Goal: Transaction & Acquisition: Purchase product/service

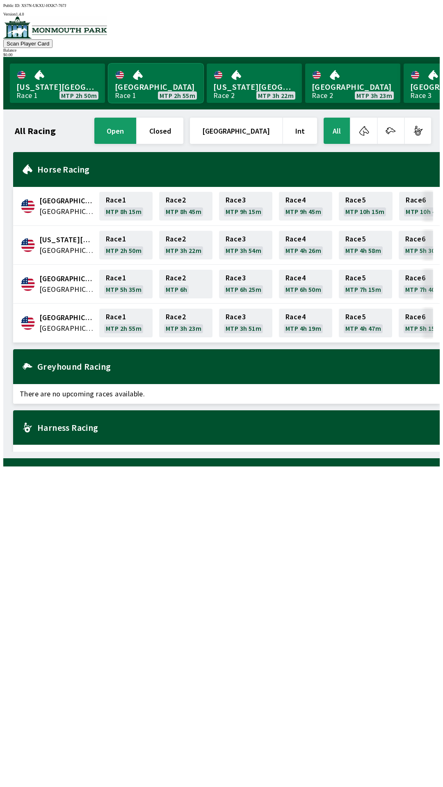
click at [157, 86] on link "[GEOGRAPHIC_DATA] Race 1 MTP 2h 55m" at bounding box center [155, 83] width 95 height 39
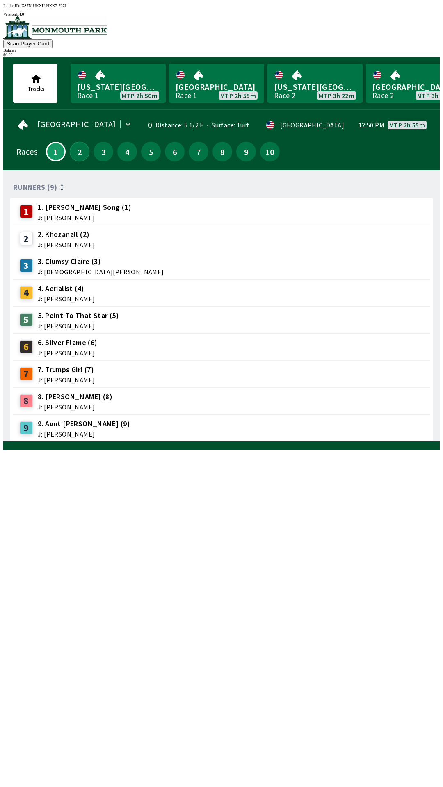
click at [78, 152] on button "2" at bounding box center [80, 152] width 20 height 20
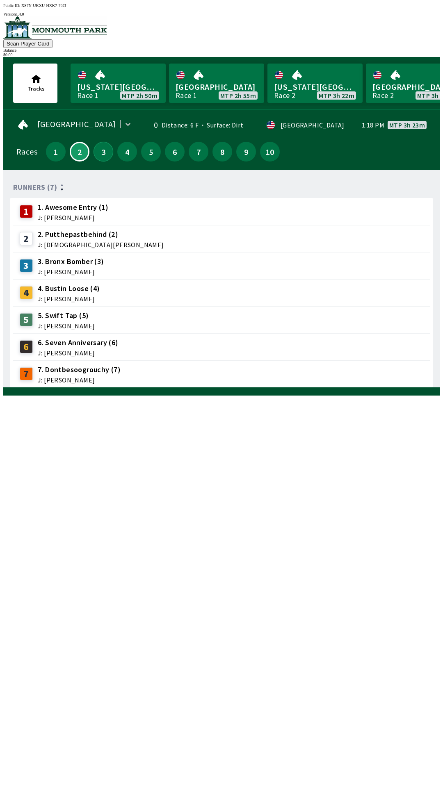
click at [101, 147] on button "3" at bounding box center [103, 152] width 20 height 20
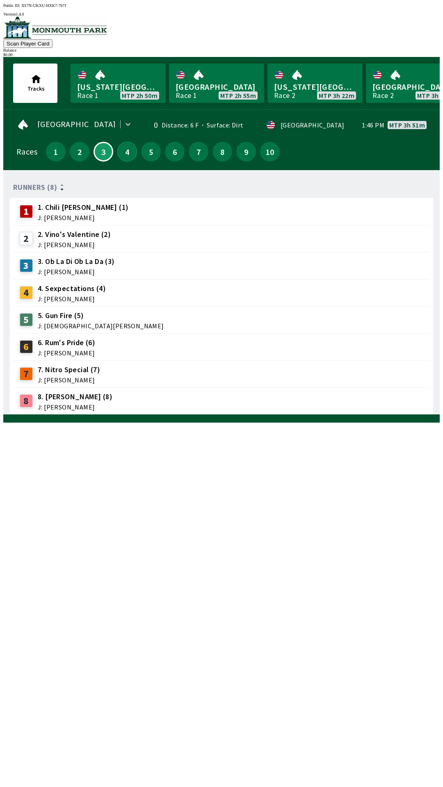
click at [118, 146] on button "4" at bounding box center [127, 152] width 20 height 20
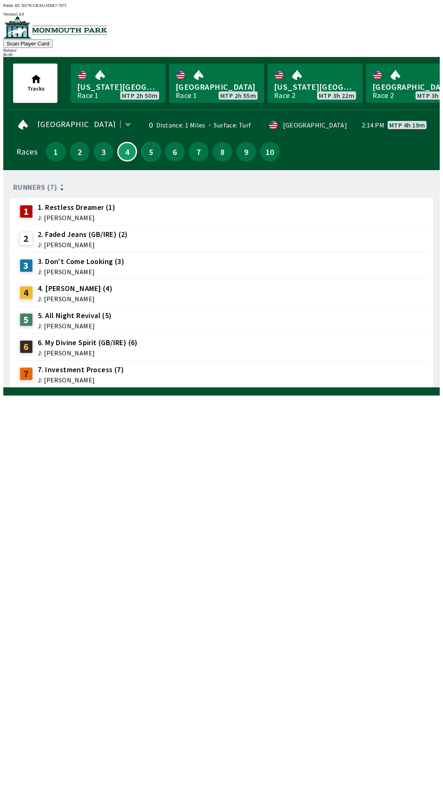
click at [151, 147] on button "5" at bounding box center [151, 152] width 20 height 20
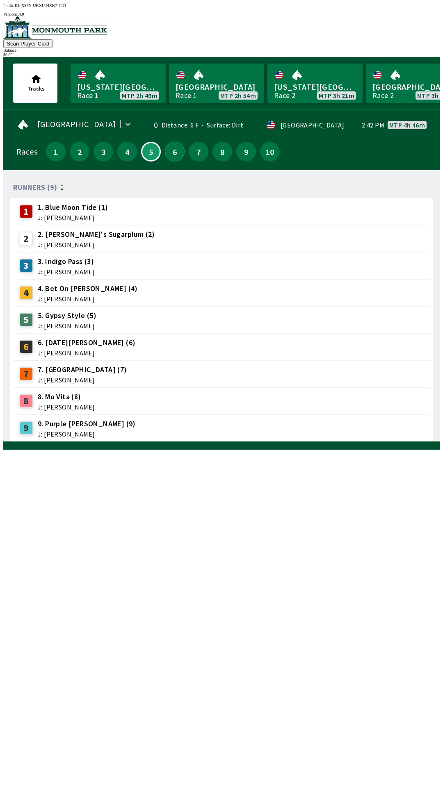
click at [170, 149] on button "6" at bounding box center [175, 152] width 20 height 20
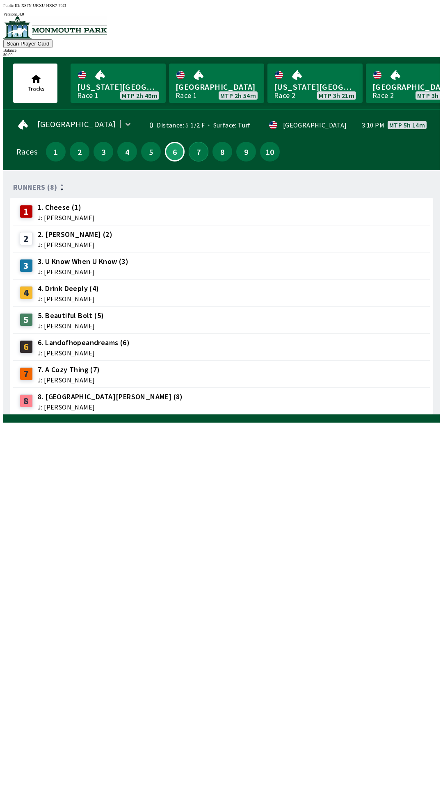
click at [196, 145] on button "7" at bounding box center [198, 152] width 20 height 20
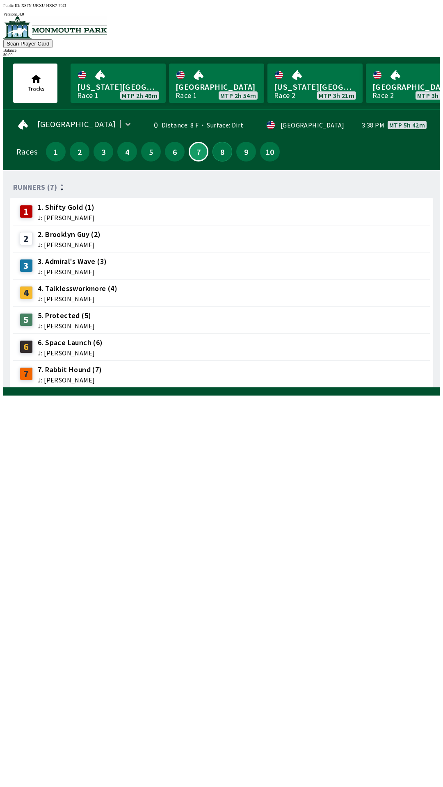
click at [216, 153] on button "8" at bounding box center [222, 152] width 20 height 20
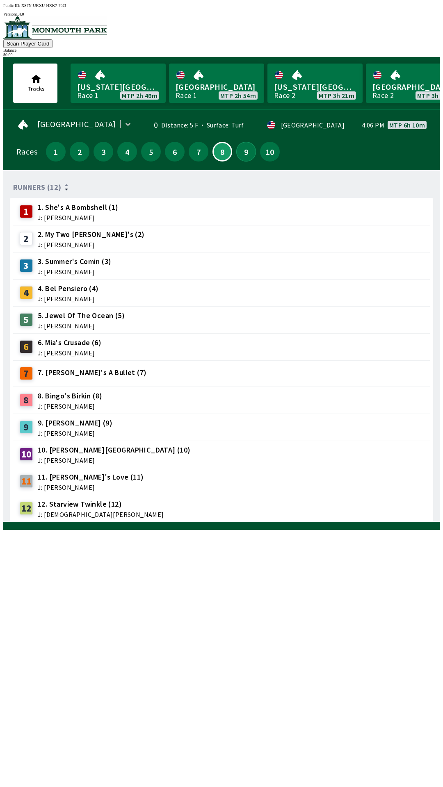
click at [239, 147] on button "9" at bounding box center [246, 152] width 20 height 20
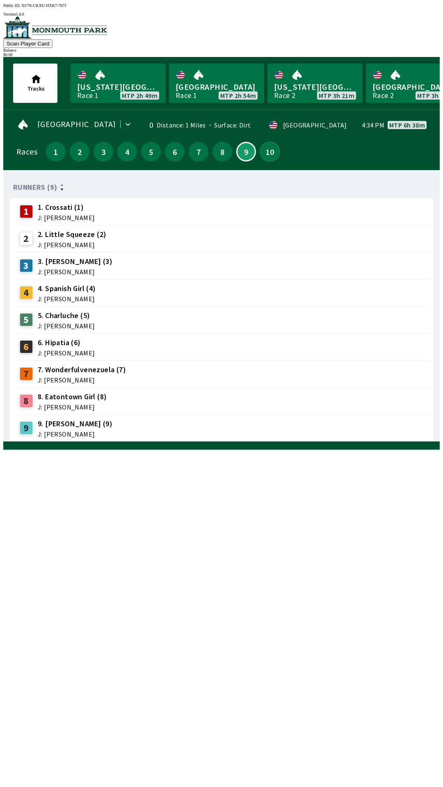
click at [268, 148] on button "10" at bounding box center [270, 152] width 20 height 20
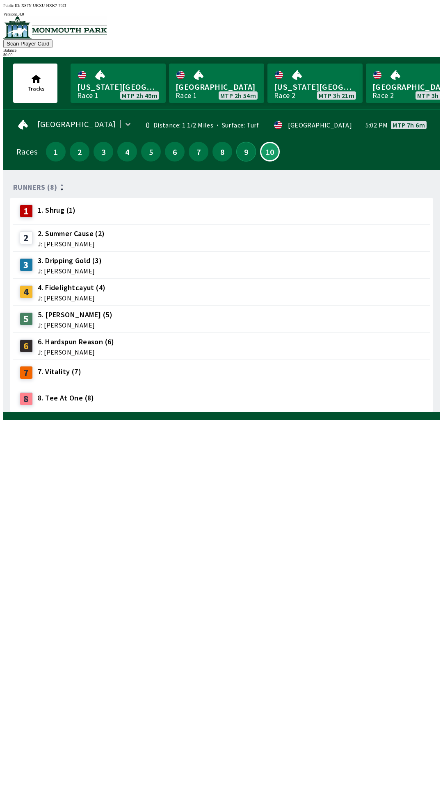
click at [237, 148] on button "9" at bounding box center [246, 152] width 20 height 20
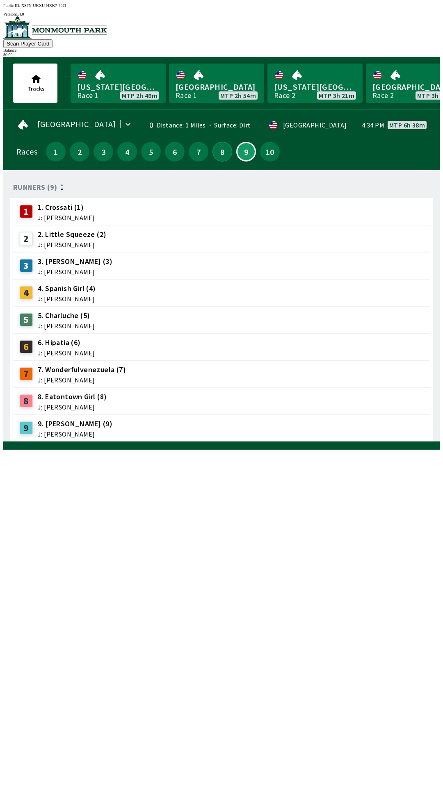
click at [221, 150] on button "8" at bounding box center [222, 152] width 20 height 20
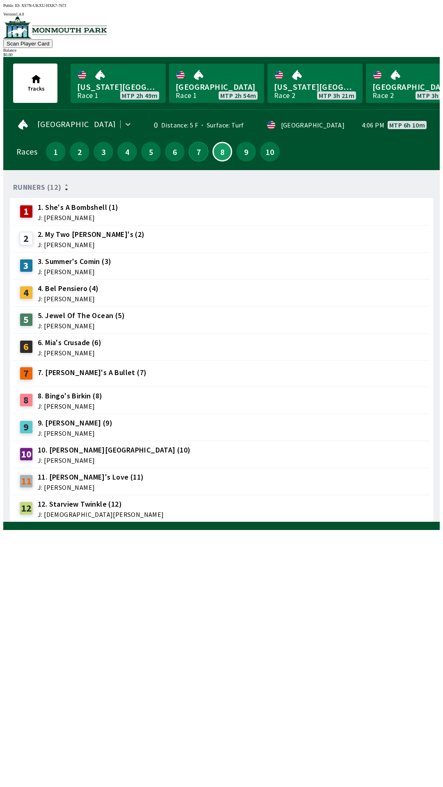
click at [192, 148] on button "7" at bounding box center [198, 152] width 20 height 20
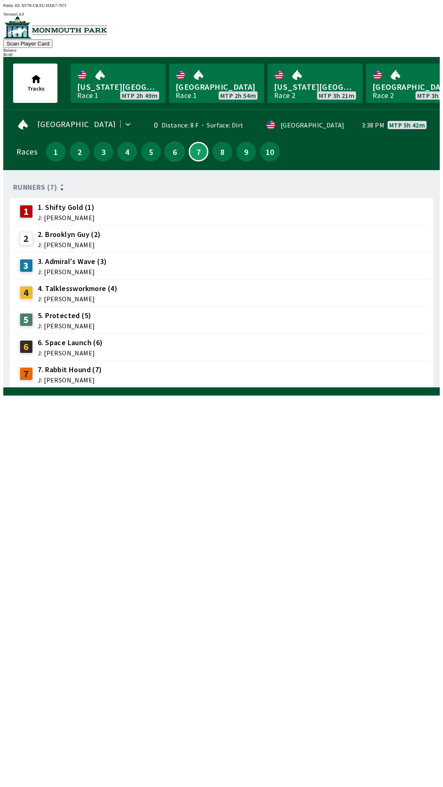
click at [168, 143] on button "6" at bounding box center [175, 152] width 20 height 20
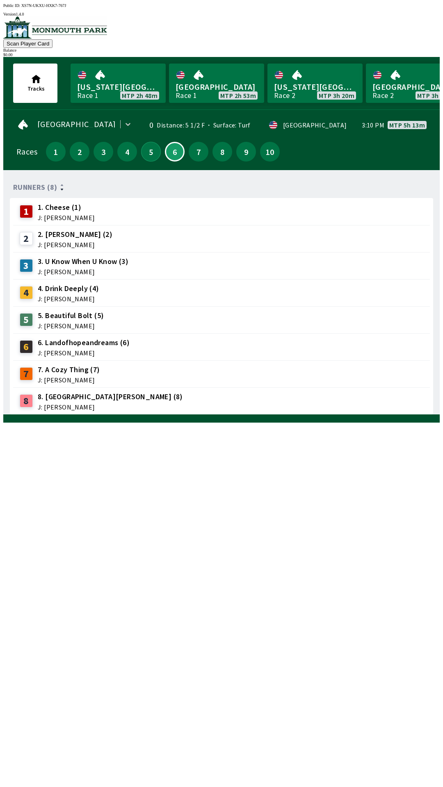
click at [150, 148] on button "5" at bounding box center [151, 152] width 20 height 20
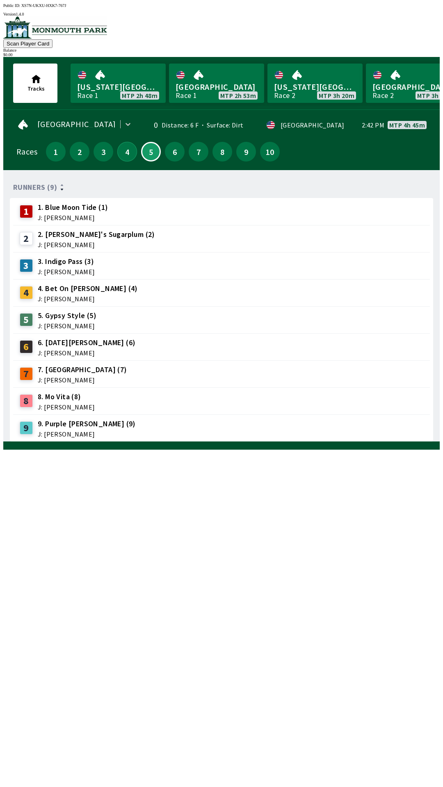
click at [128, 142] on button "4" at bounding box center [127, 152] width 20 height 20
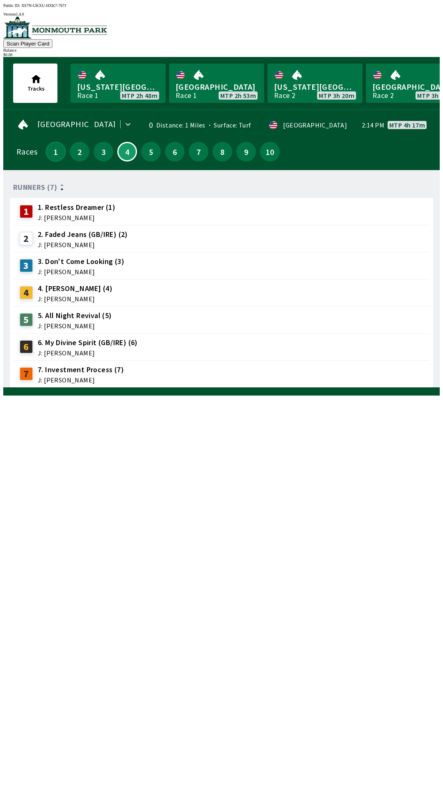
click at [54, 147] on button "1" at bounding box center [56, 152] width 20 height 20
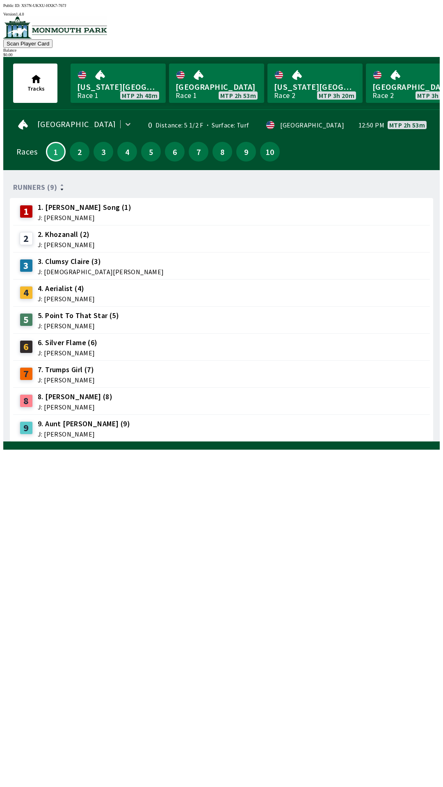
click at [74, 370] on div "7. Trumps Girl (7) J: [PERSON_NAME]" at bounding box center [66, 373] width 57 height 19
click at [114, 97] on link "[US_STATE] Park Race 1 MTP 2h 48m" at bounding box center [117, 83] width 95 height 39
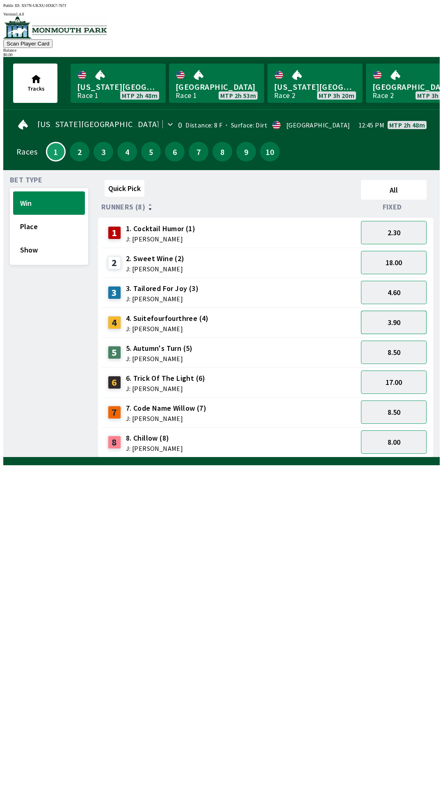
click at [404, 318] on button "3.90" at bounding box center [394, 322] width 66 height 23
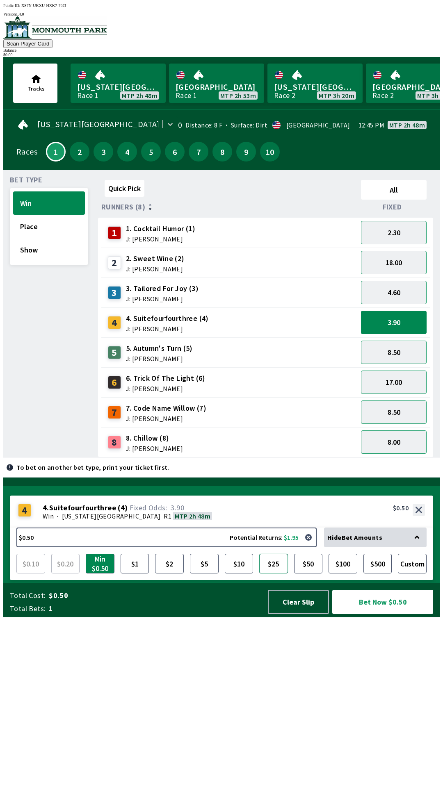
click at [270, 573] on button "$25" at bounding box center [273, 564] width 29 height 20
click at [290, 614] on button "Clear Slip" at bounding box center [298, 602] width 61 height 24
